Goal: Check status: Check status

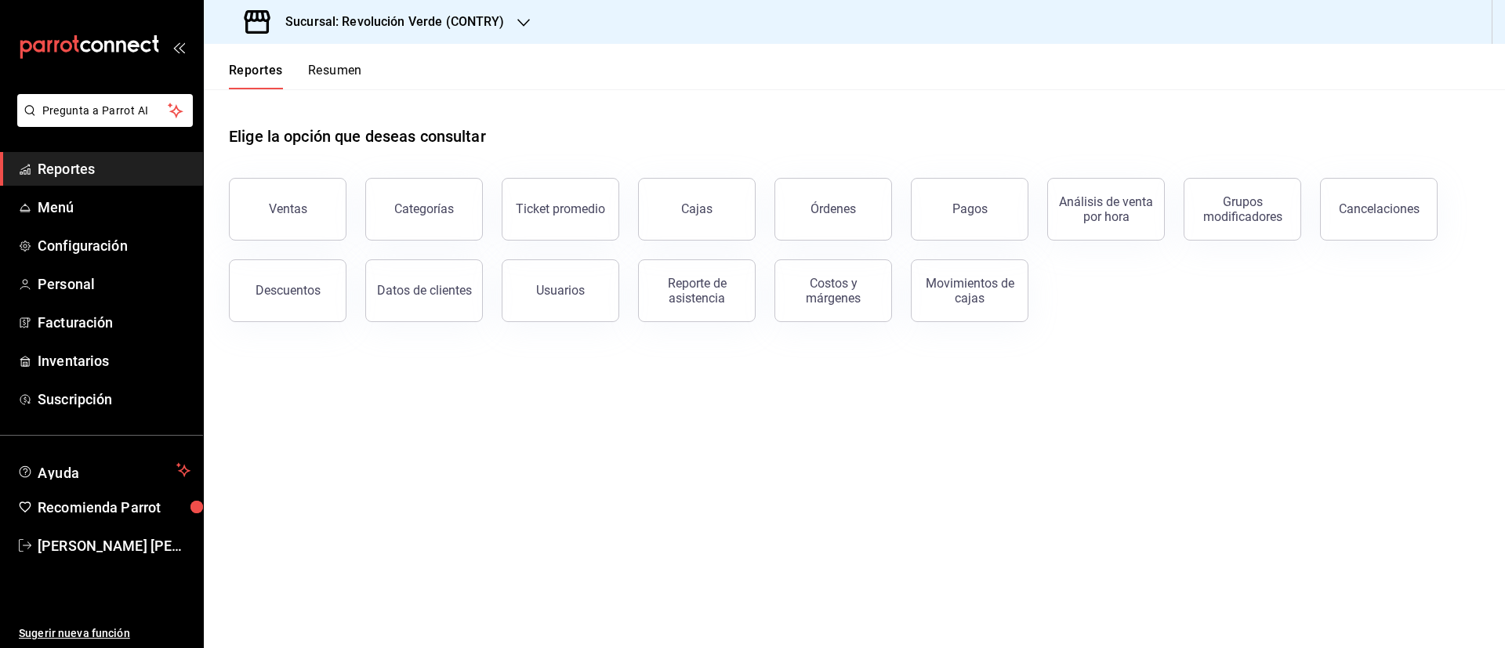
click at [347, 74] on button "Resumen" at bounding box center [335, 76] width 54 height 27
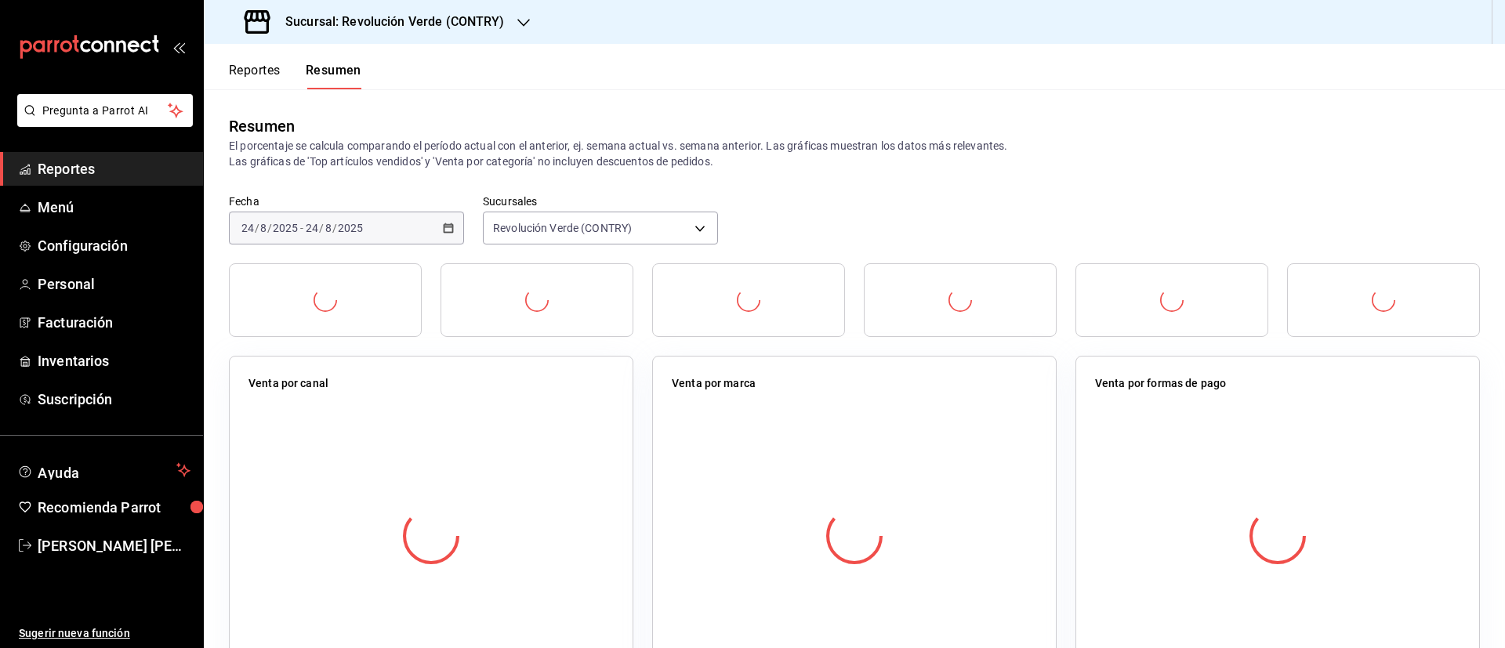
click at [309, 201] on label "Fecha" at bounding box center [346, 201] width 235 height 11
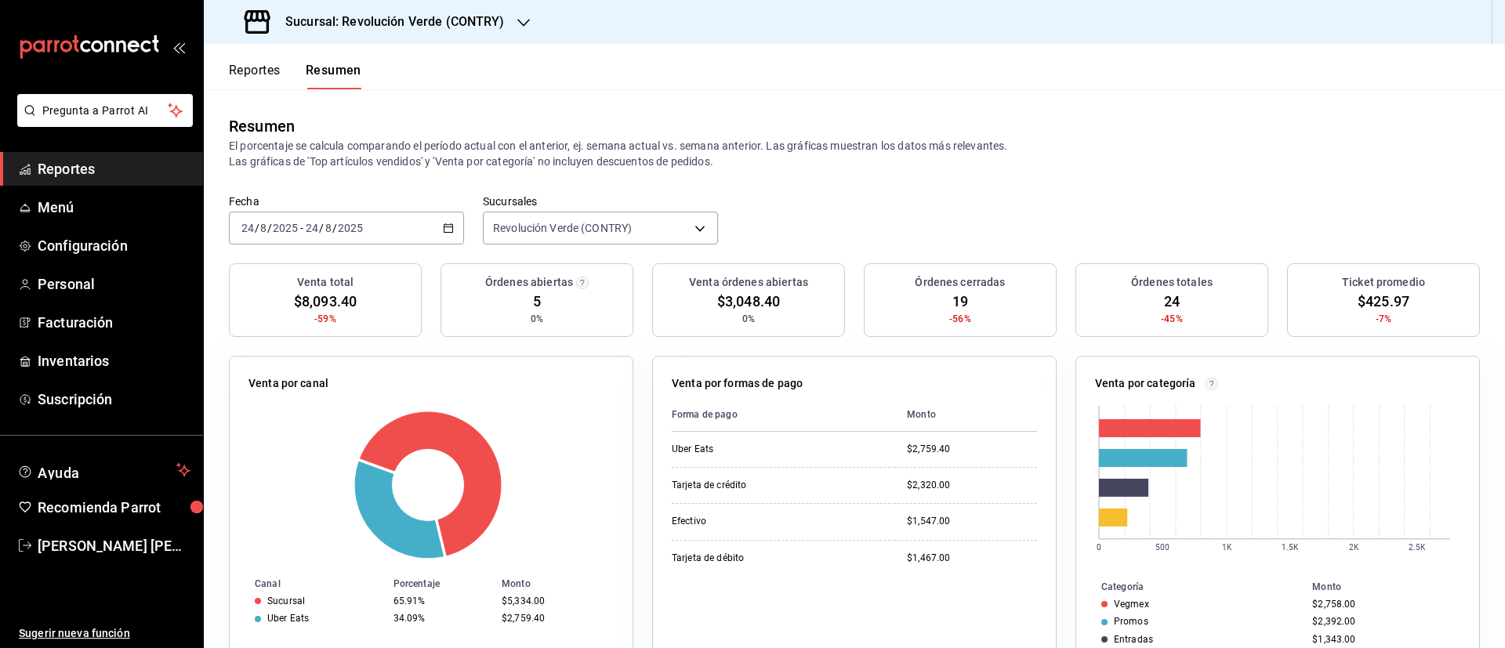
click at [272, 74] on button "Reportes" at bounding box center [255, 76] width 52 height 27
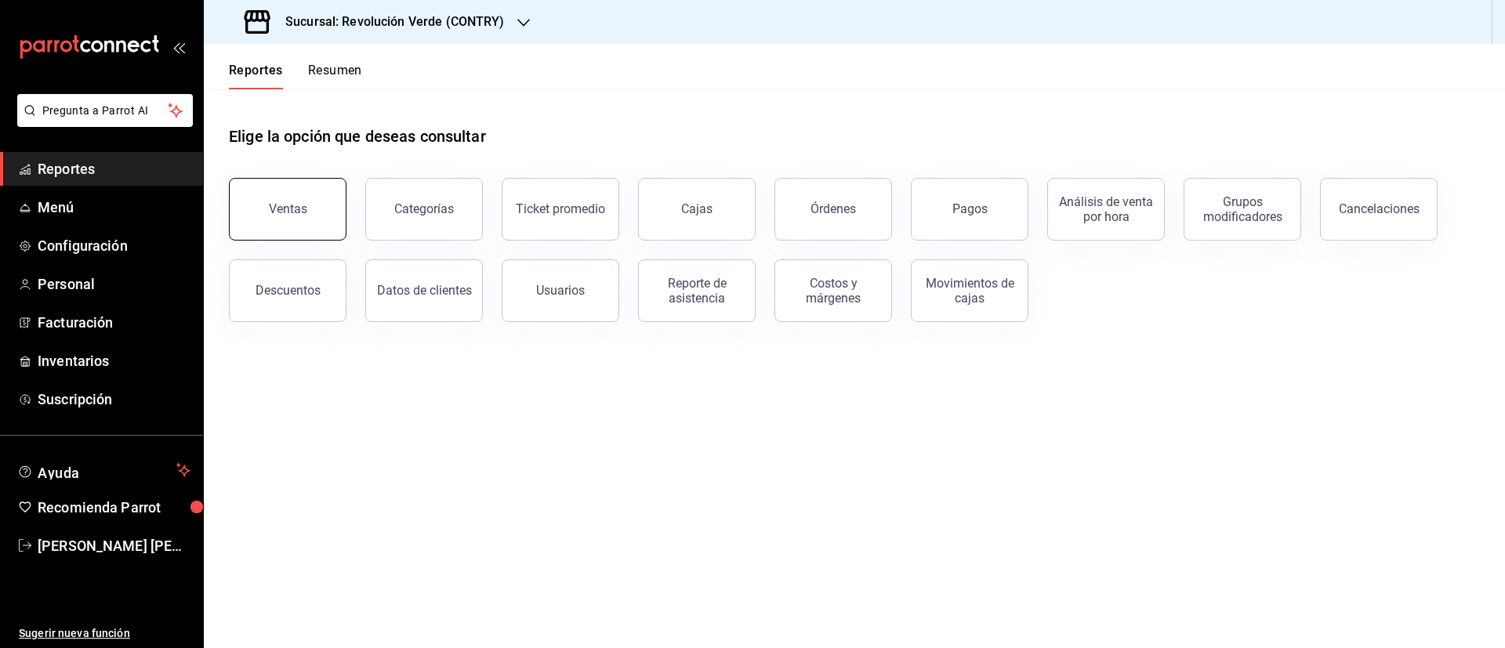
click at [324, 218] on button "Ventas" at bounding box center [288, 209] width 118 height 63
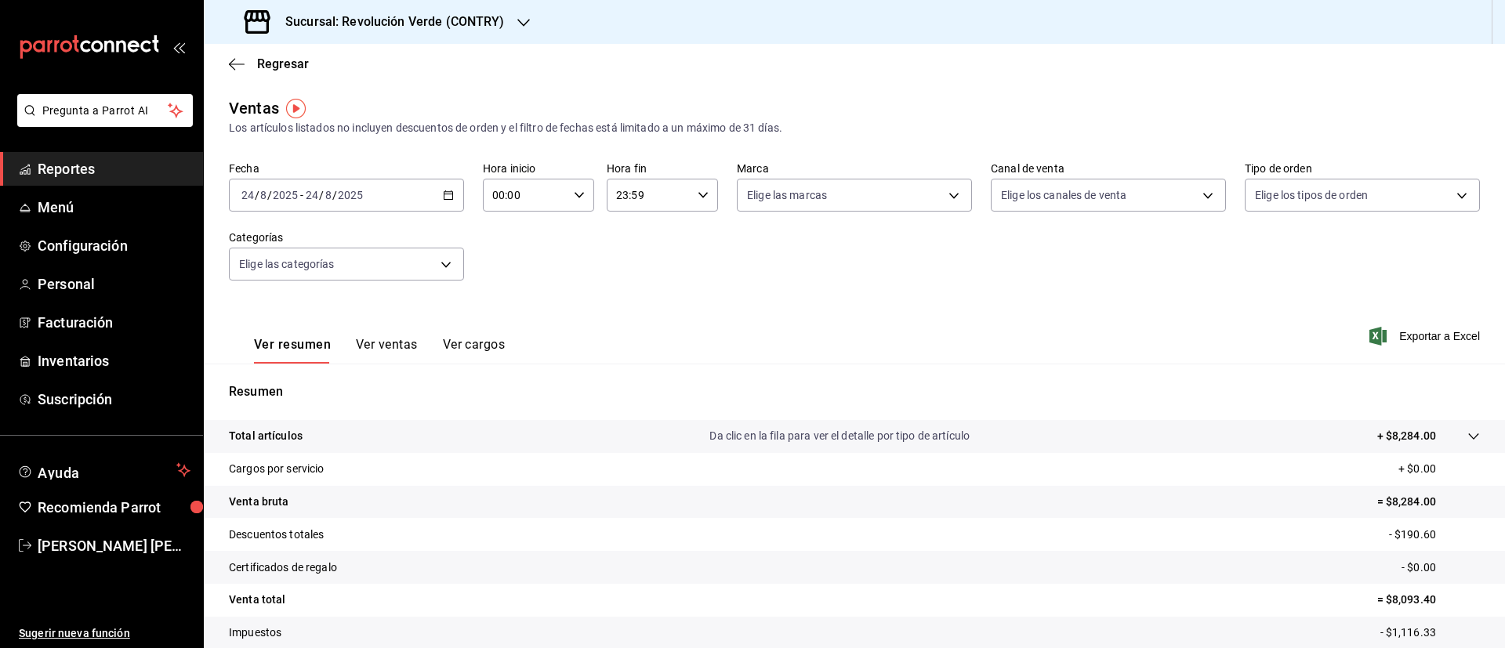
click at [444, 192] on icon "button" at bounding box center [448, 195] width 11 height 11
click at [318, 375] on span "Rango de fechas" at bounding box center [302, 383] width 121 height 16
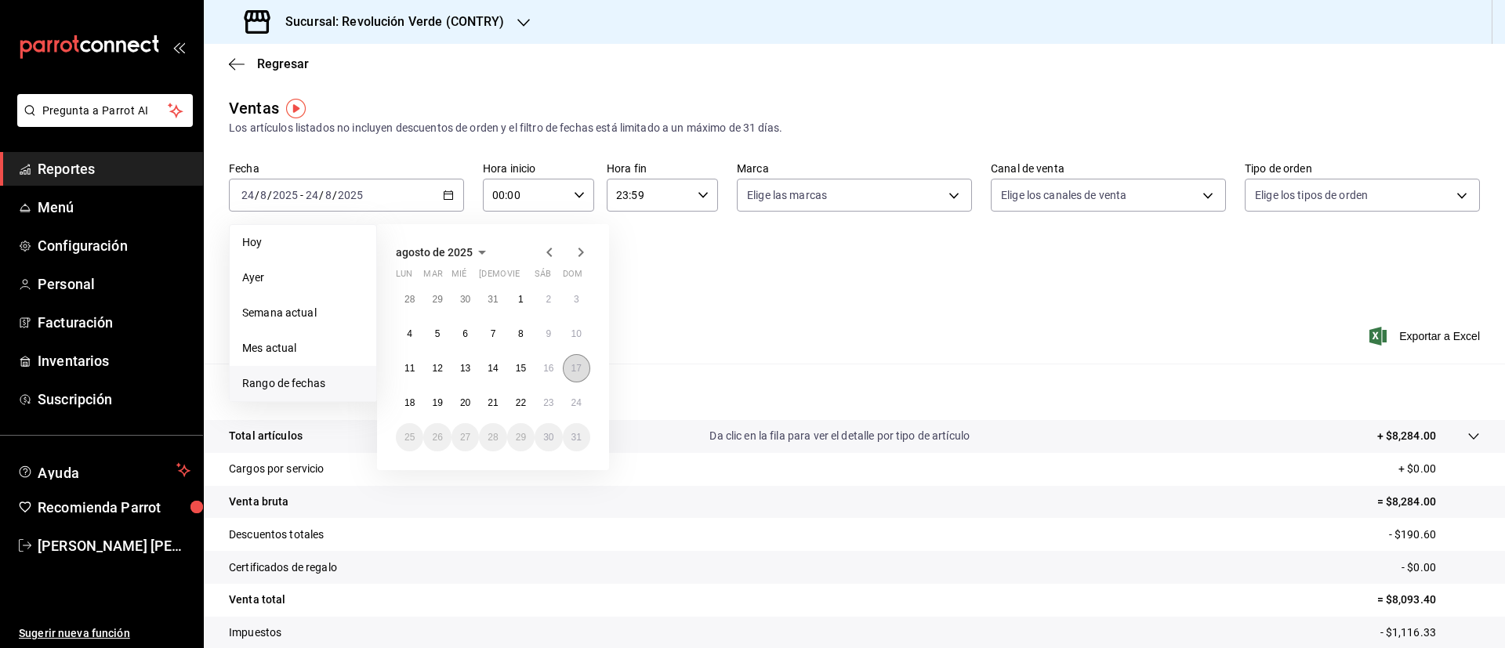
click at [578, 367] on abbr "17" at bounding box center [576, 368] width 10 height 11
click at [554, 258] on icon "button" at bounding box center [549, 252] width 19 height 19
click at [581, 403] on button "27" at bounding box center [576, 409] width 27 height 28
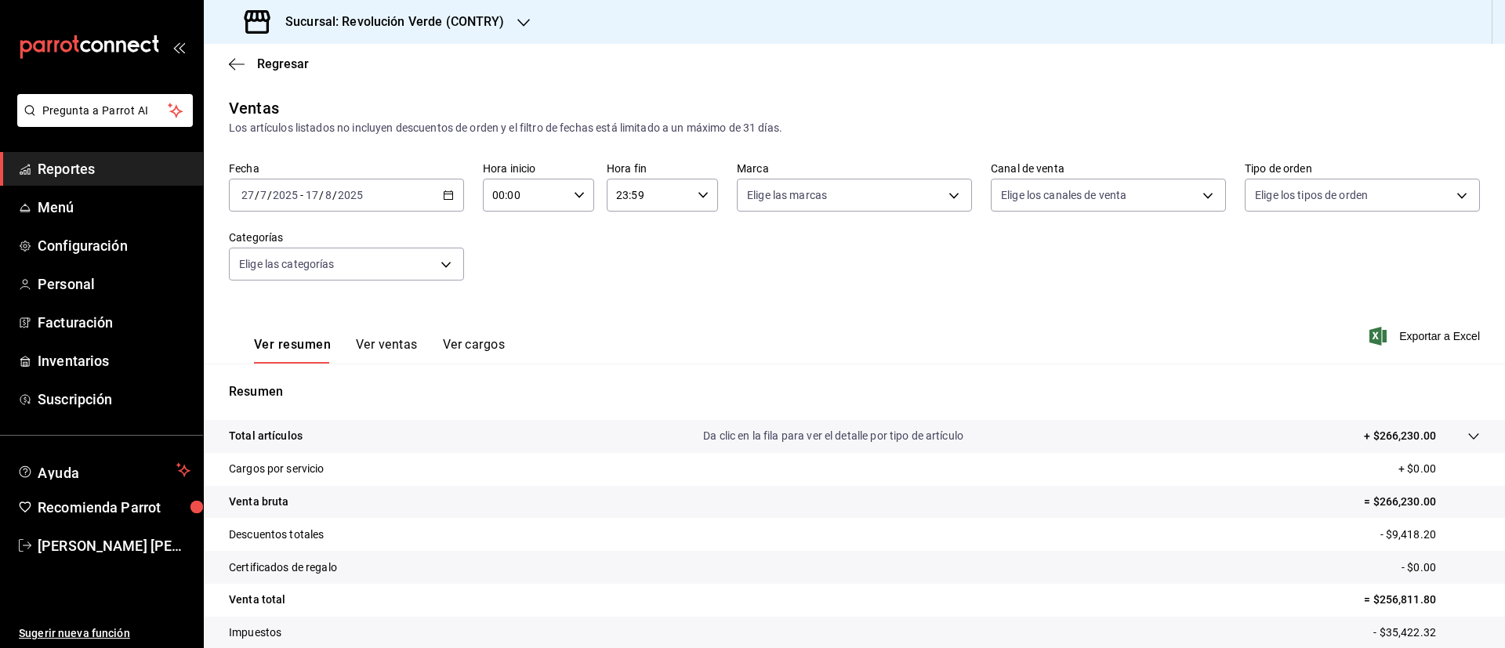
scroll to position [103, 0]
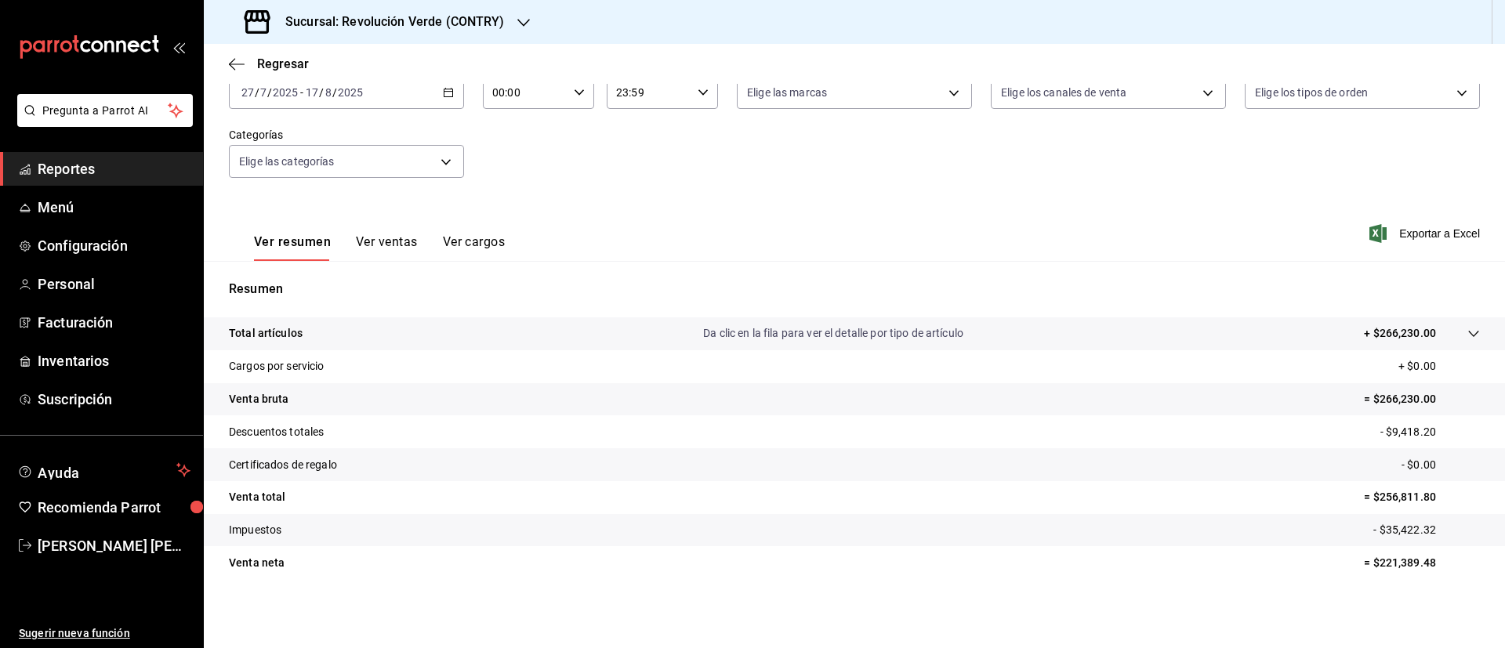
click at [401, 255] on button "Ver ventas" at bounding box center [387, 247] width 62 height 27
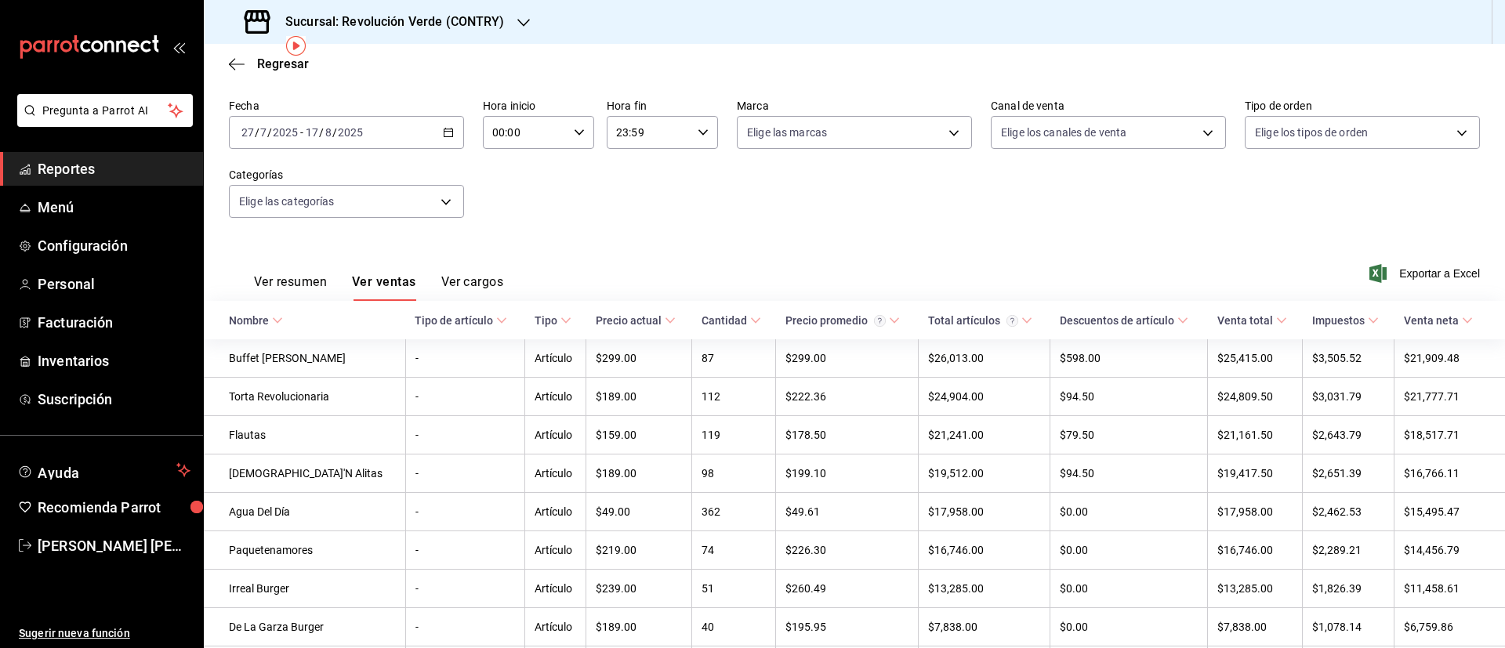
scroll to position [74, 0]
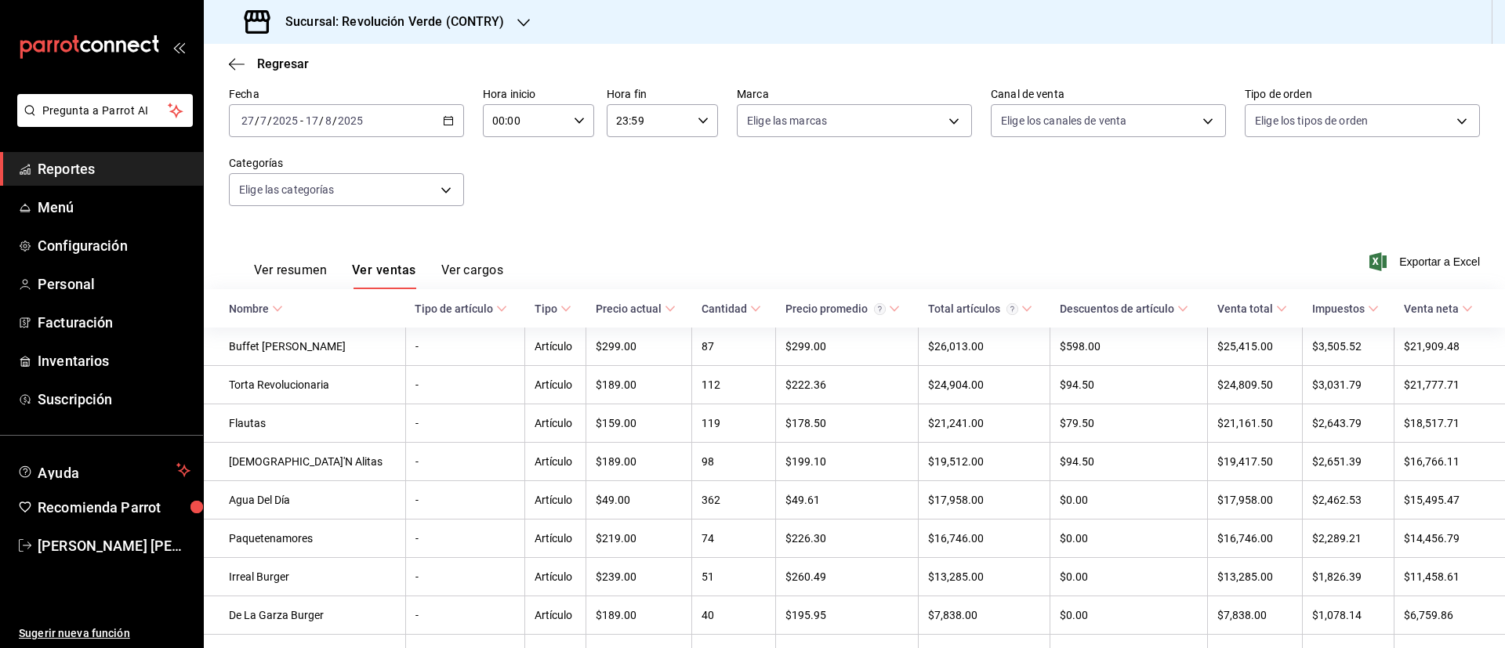
click at [447, 119] on \(Stroke\) "button" at bounding box center [448, 119] width 9 height 1
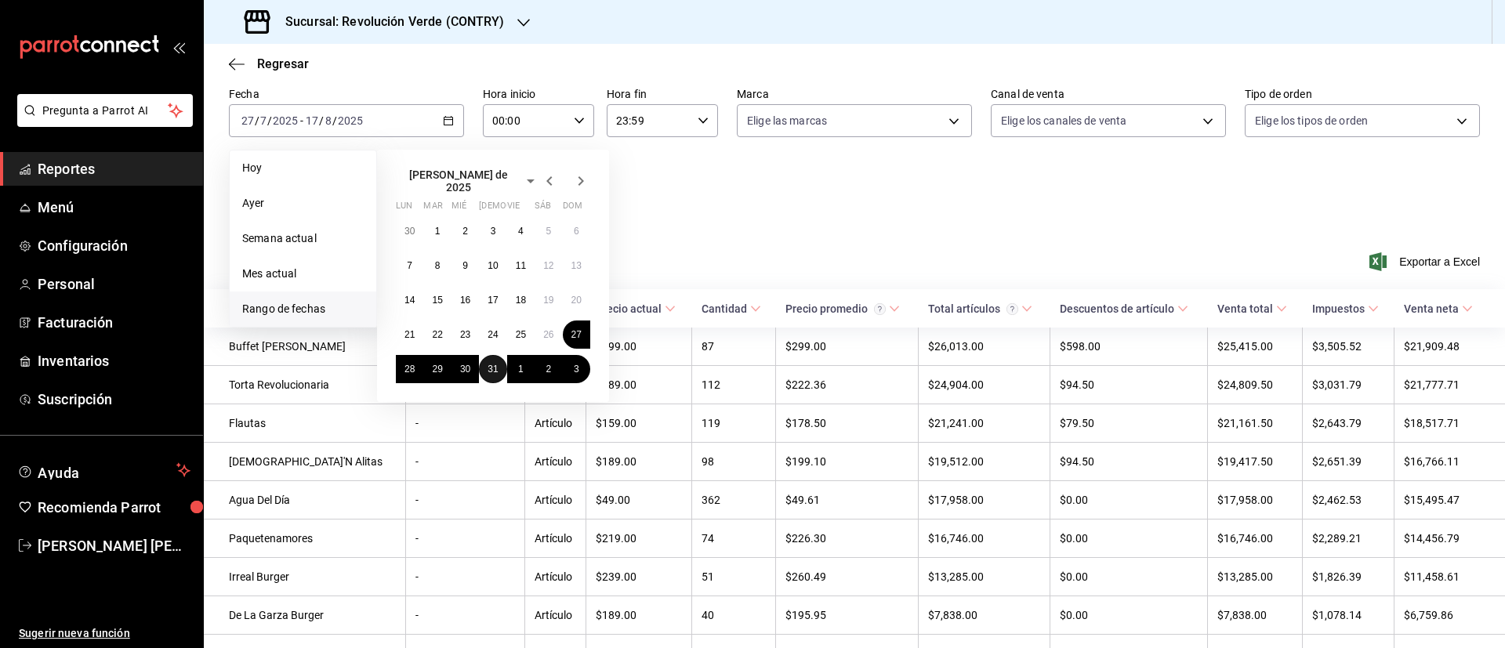
click at [497, 364] on abbr "31" at bounding box center [492, 369] width 10 height 11
click at [440, 229] on button "1" at bounding box center [436, 231] width 27 height 28
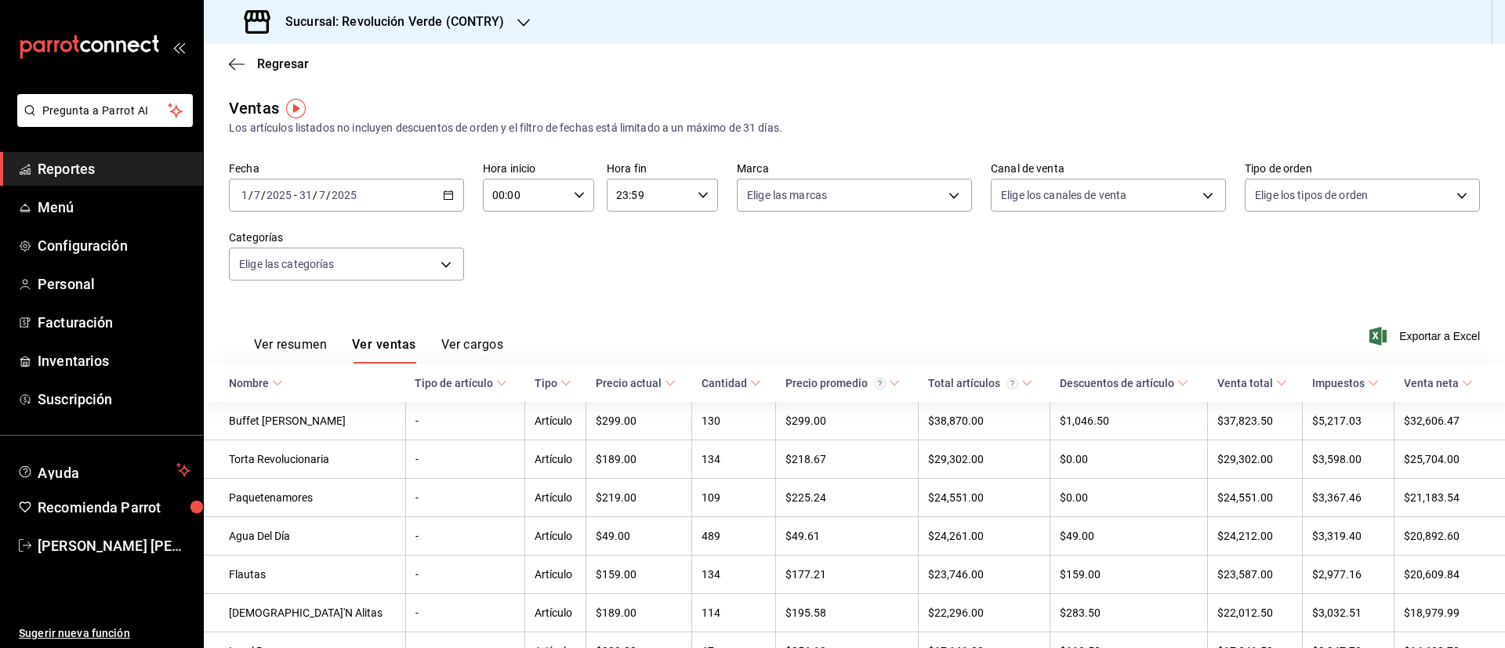
click at [310, 342] on button "Ver resumen" at bounding box center [290, 350] width 73 height 27
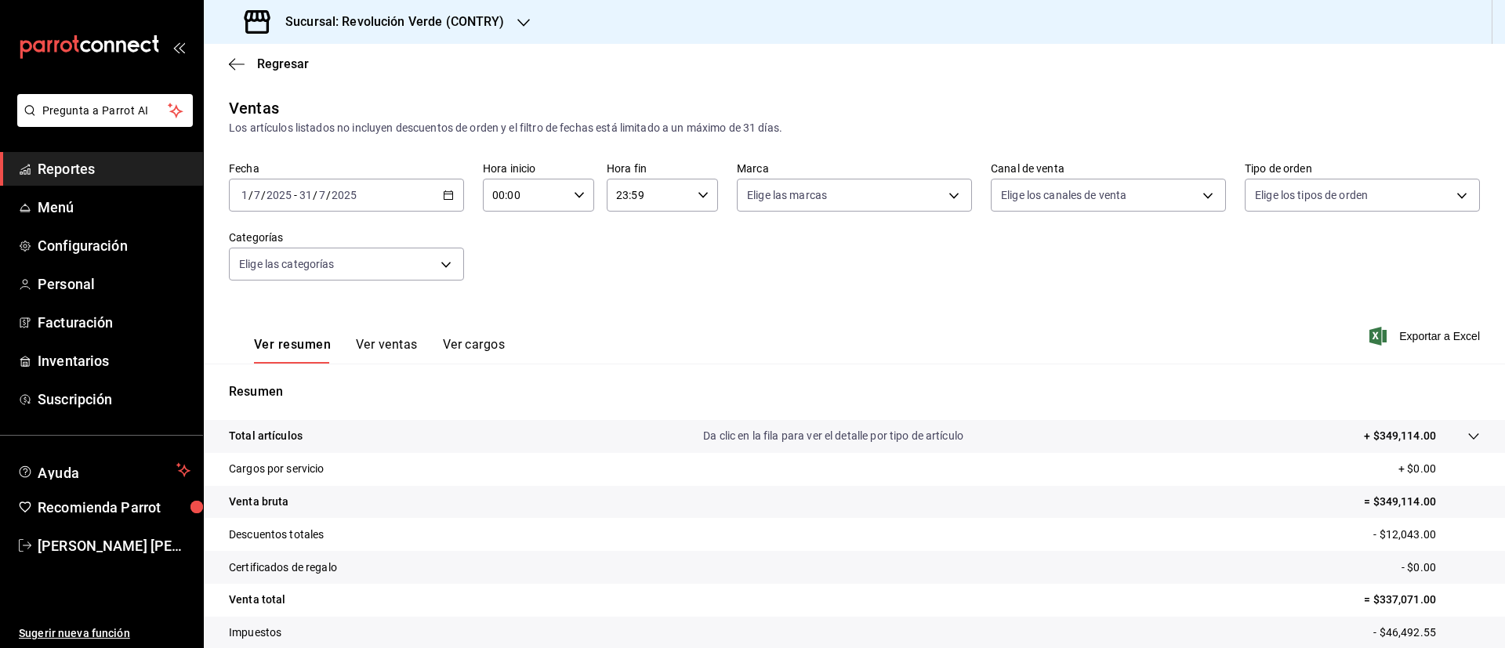
scroll to position [103, 0]
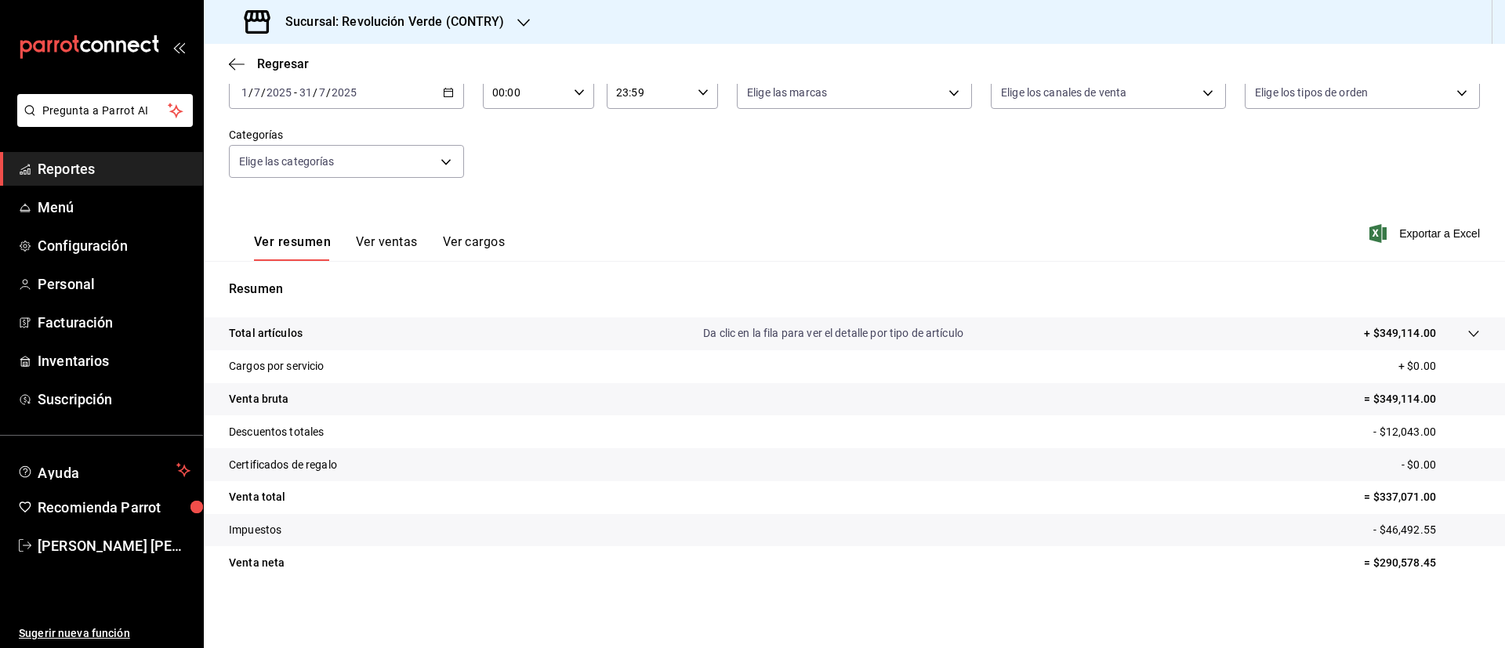
click at [450, 98] on div "[DATE] [DATE] - [DATE] [DATE]" at bounding box center [346, 92] width 235 height 33
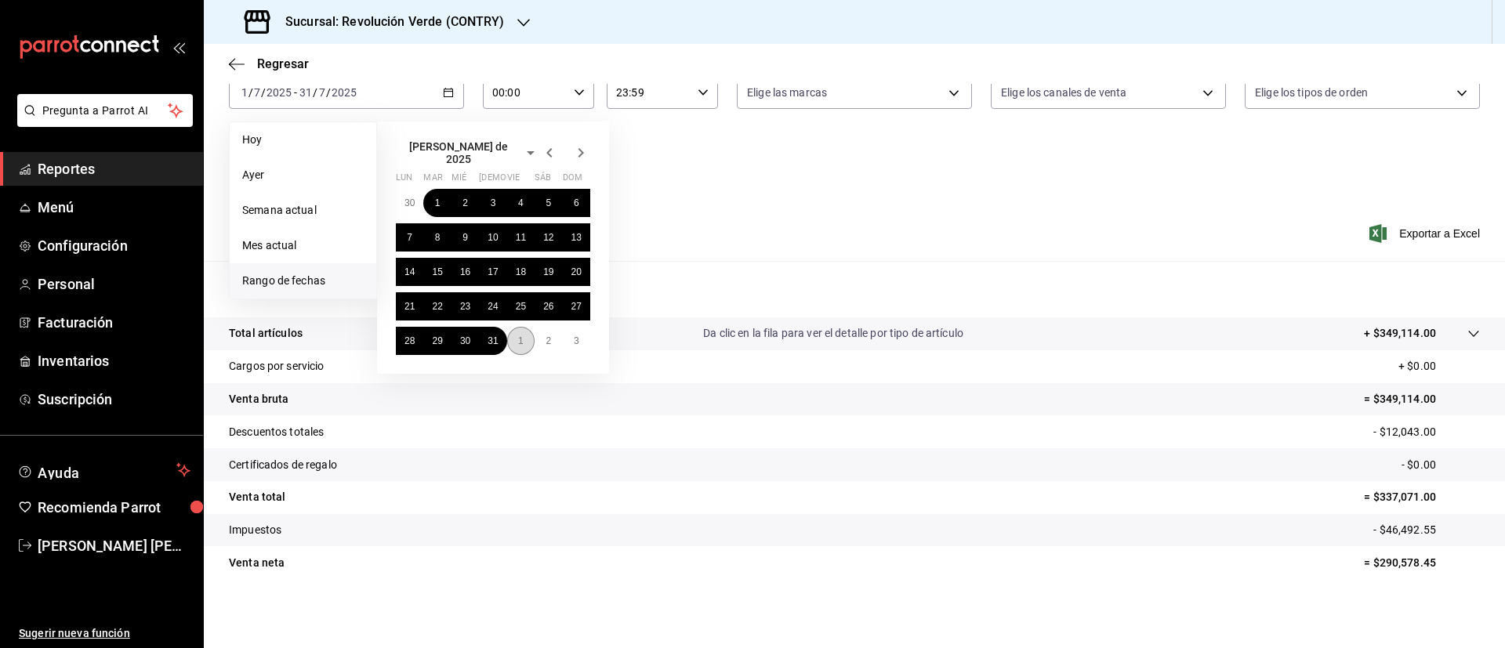
click at [527, 339] on button "1" at bounding box center [520, 341] width 27 height 28
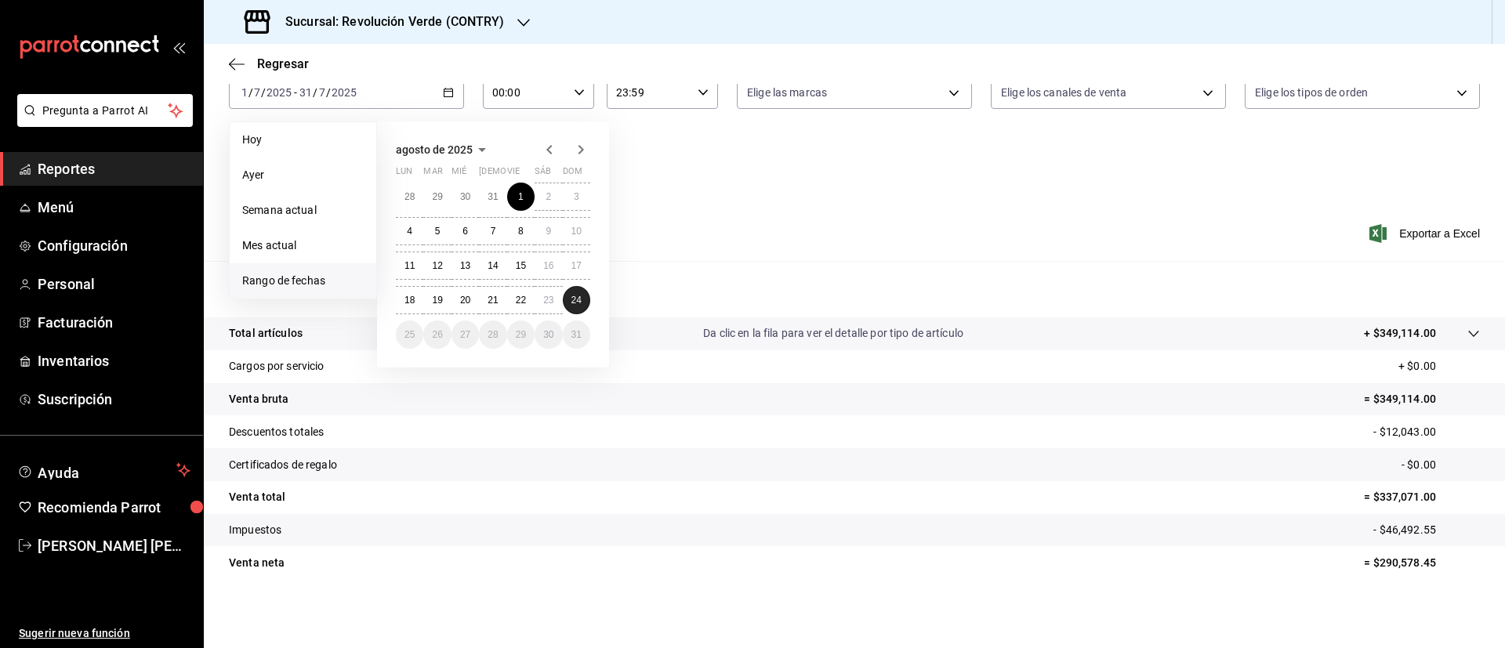
click at [574, 287] on button "24" at bounding box center [576, 300] width 27 height 28
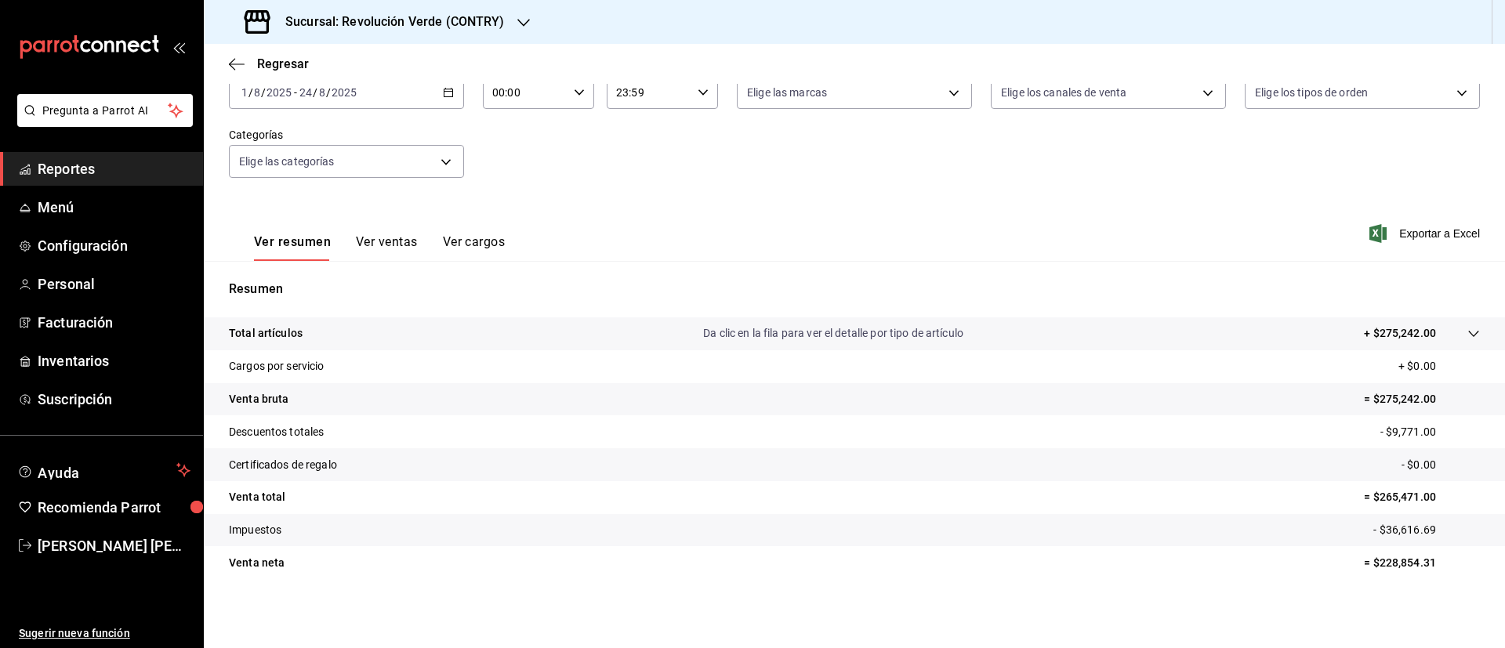
click at [386, 240] on button "Ver ventas" at bounding box center [387, 247] width 62 height 27
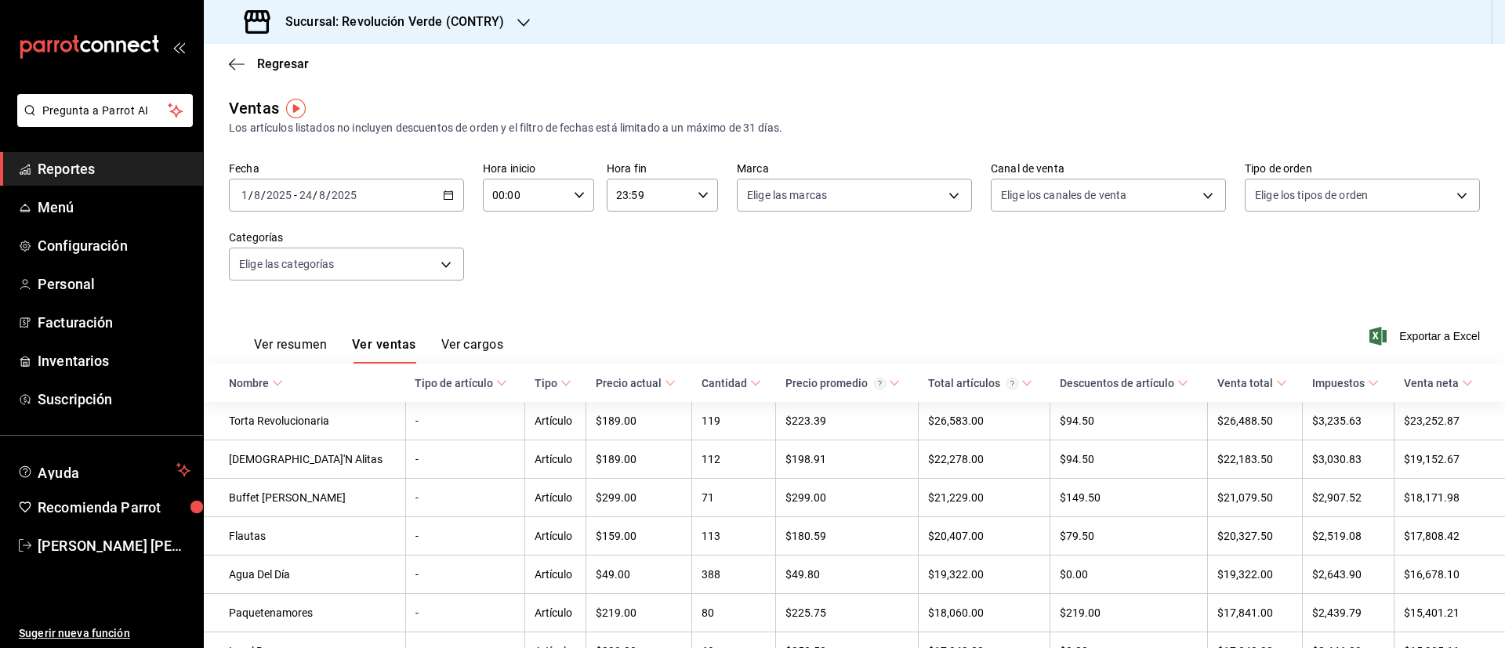
click at [311, 342] on button "Ver resumen" at bounding box center [290, 350] width 73 height 27
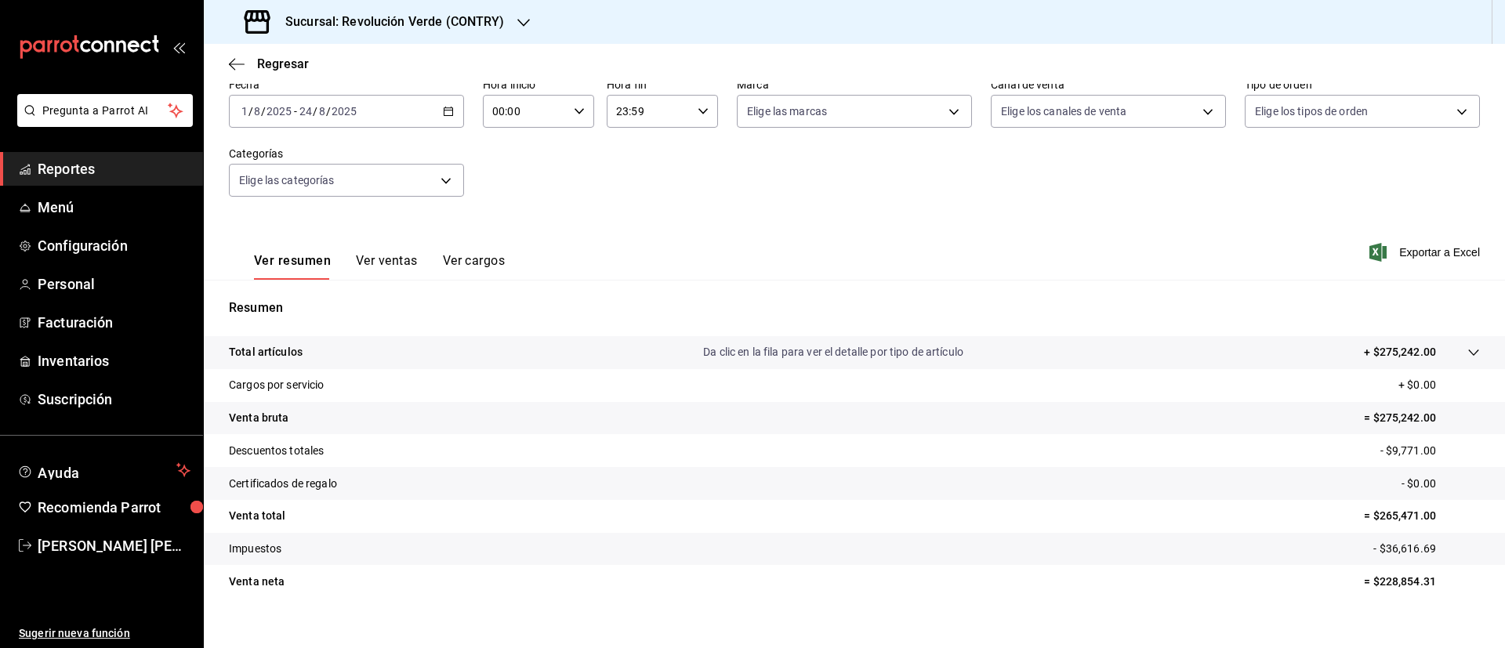
scroll to position [85, 0]
